Goal: Find specific page/section: Find specific page/section

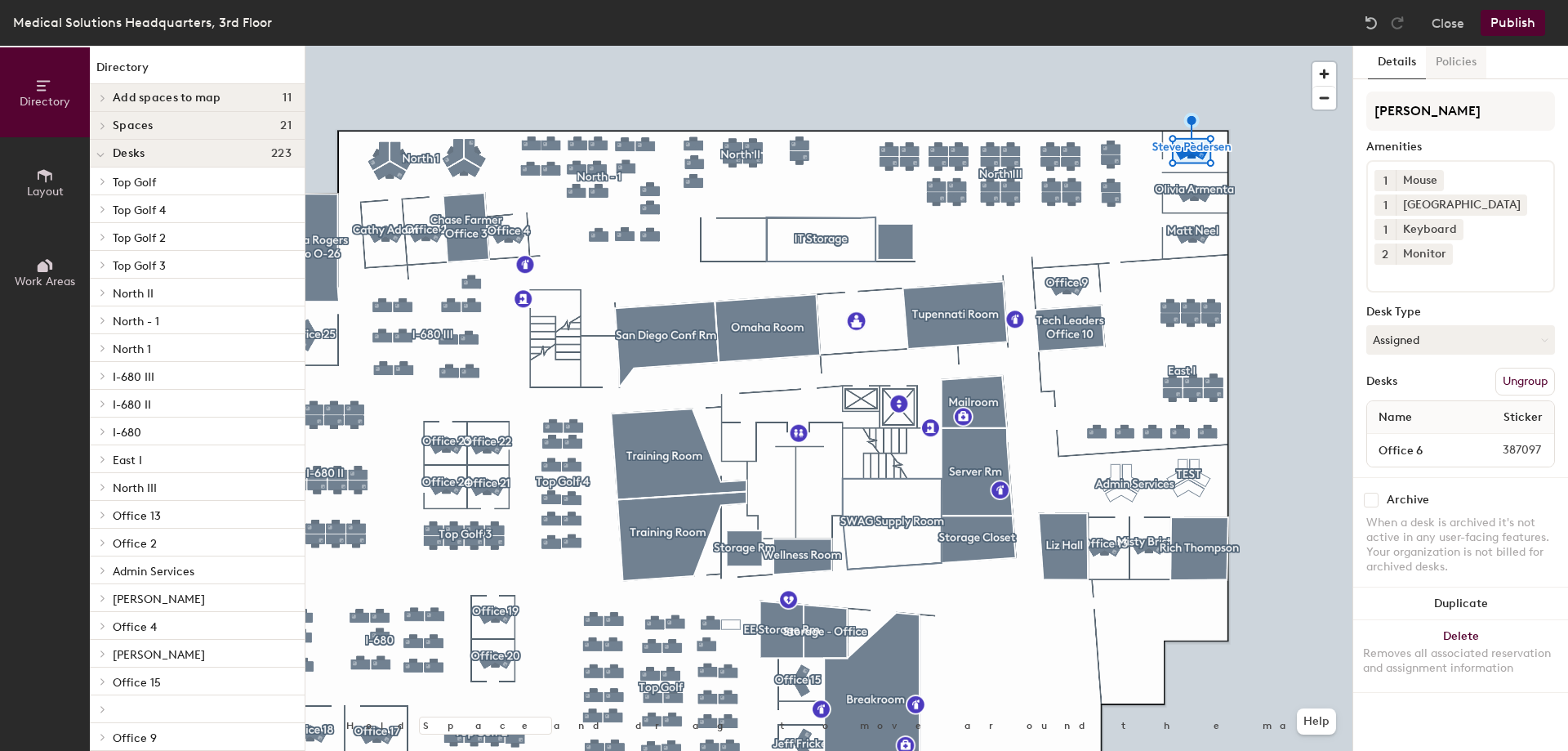
click at [1456, 66] on button "Policies" at bounding box center [1456, 63] width 61 height 34
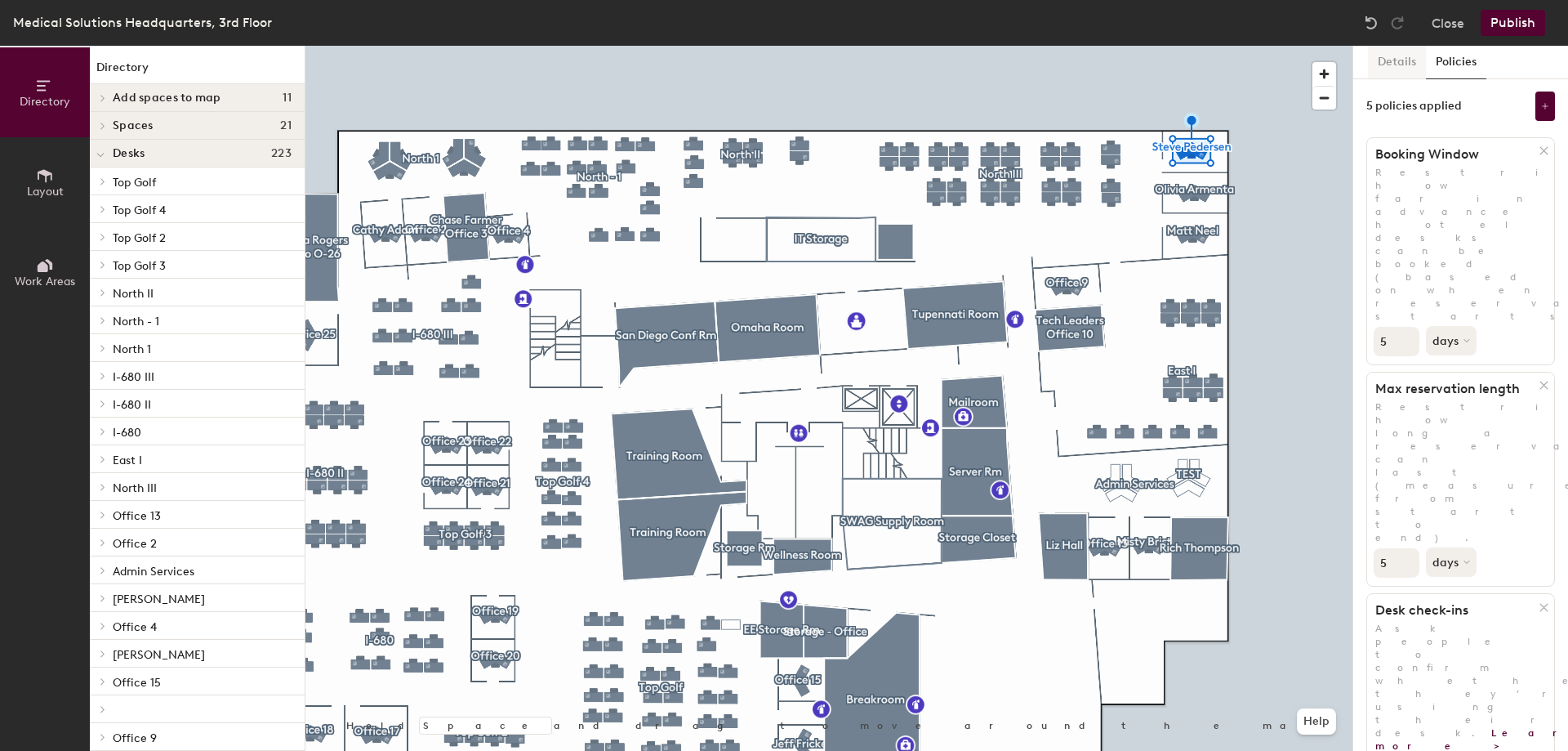
click at [1389, 52] on button "Details" at bounding box center [1397, 63] width 58 height 34
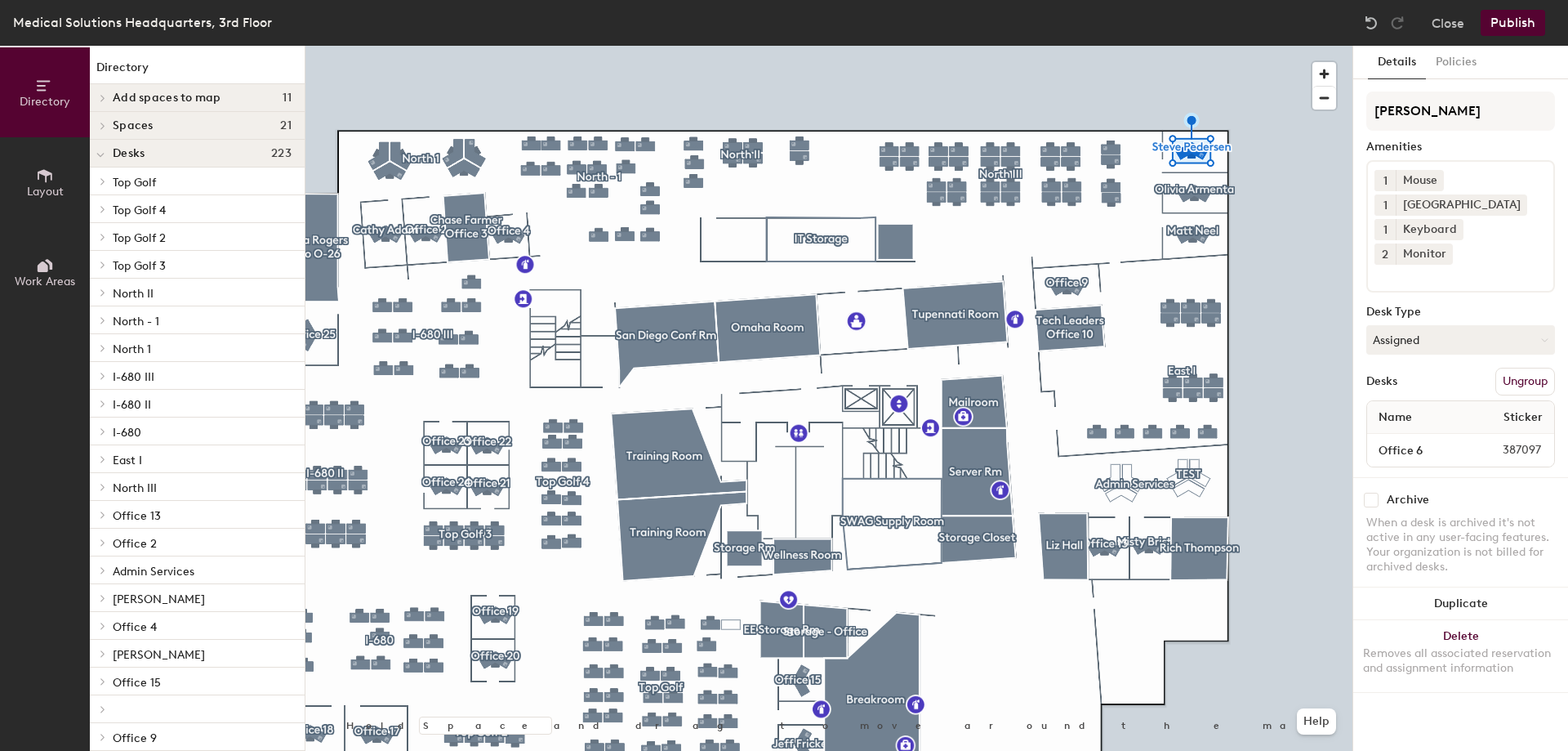
click at [1525, 441] on span "387097" at bounding box center [1507, 450] width 88 height 18
click at [1526, 441] on span "387097" at bounding box center [1507, 450] width 88 height 18
click at [1502, 486] on div "Archive When a desk is archived it's not active in any user-facing features. Yo…" at bounding box center [1460, 535] width 215 height 117
click at [1476, 477] on div "Archive When a desk is archived it's not active in any user-facing features. Yo…" at bounding box center [1460, 535] width 215 height 117
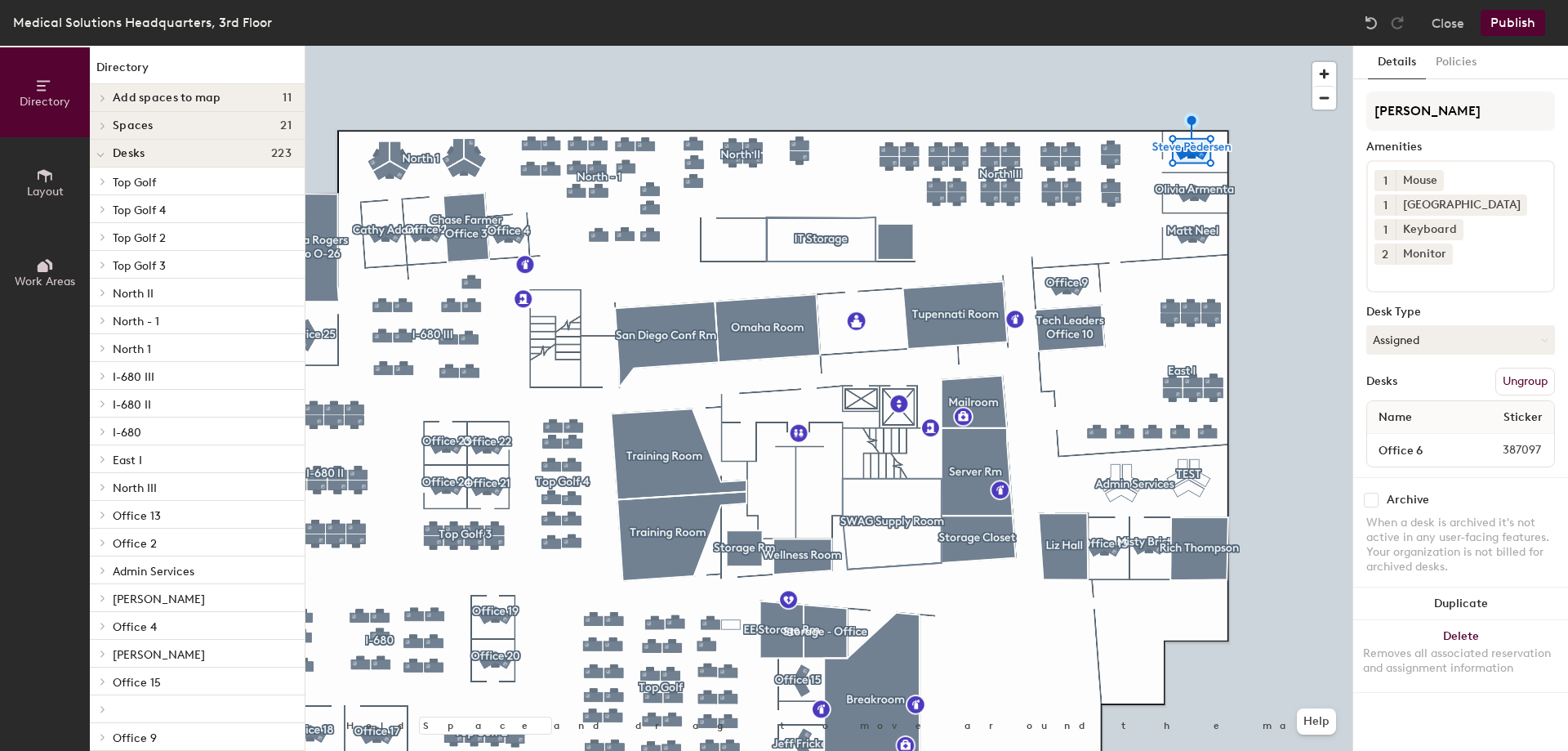
drag, startPoint x: 1475, startPoint y: 425, endPoint x: 1510, endPoint y: 419, distance: 35.5
click at [1475, 441] on span "387097" at bounding box center [1507, 450] width 88 height 18
click at [1510, 441] on span "387097" at bounding box center [1507, 450] width 88 height 18
click at [1462, 25] on button "Close" at bounding box center [1448, 23] width 33 height 26
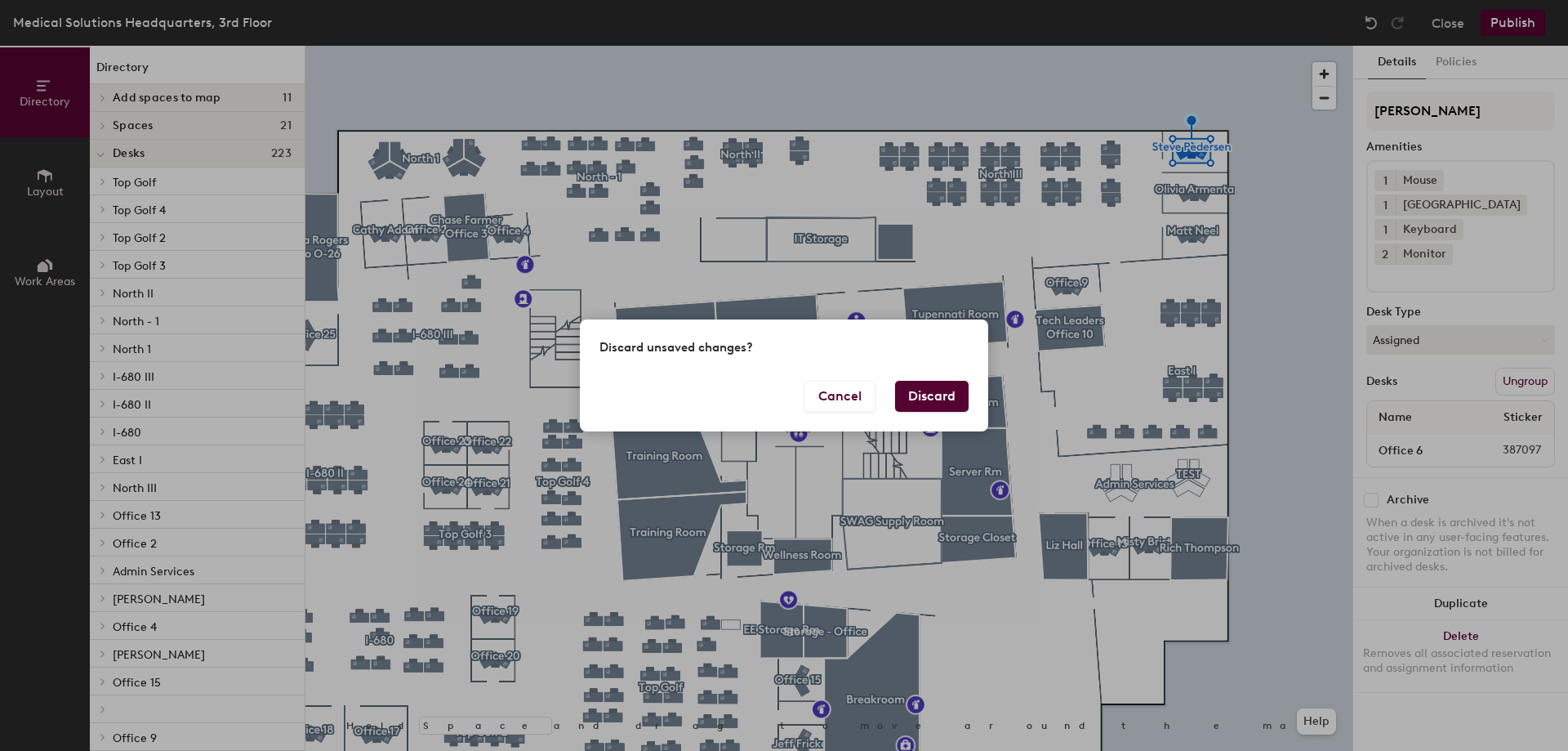
click at [928, 398] on button "Discard" at bounding box center [932, 395] width 74 height 31
